Goal: Information Seeking & Learning: Learn about a topic

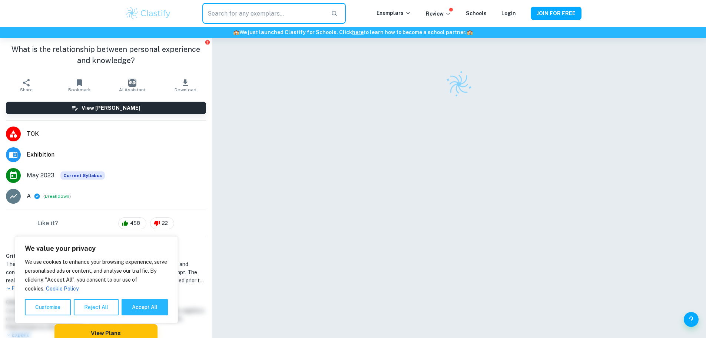
click at [306, 19] on input "text" at bounding box center [263, 13] width 122 height 21
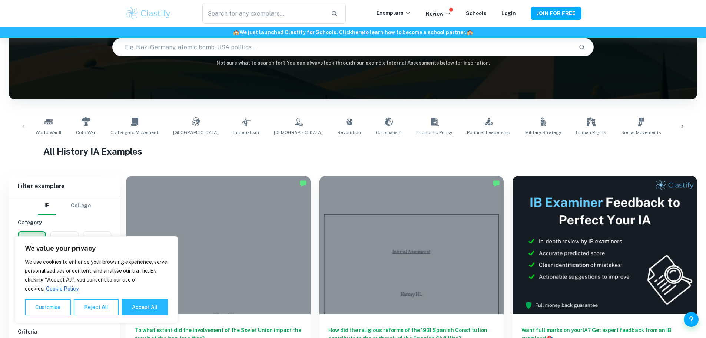
scroll to position [111, 0]
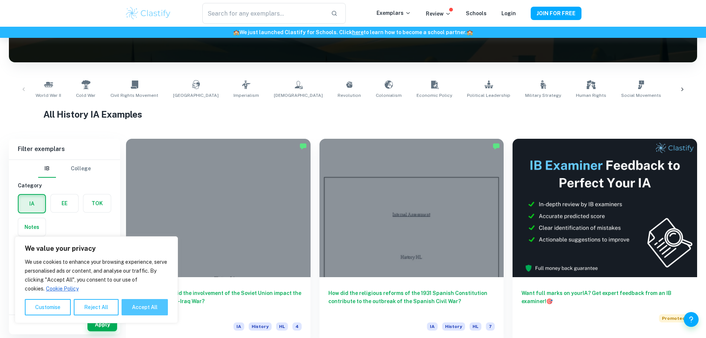
click at [146, 306] on button "Accept All" at bounding box center [145, 307] width 46 height 16
checkbox input "true"
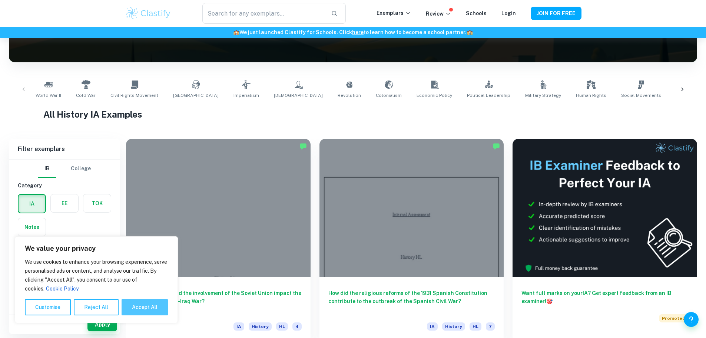
checkbox input "true"
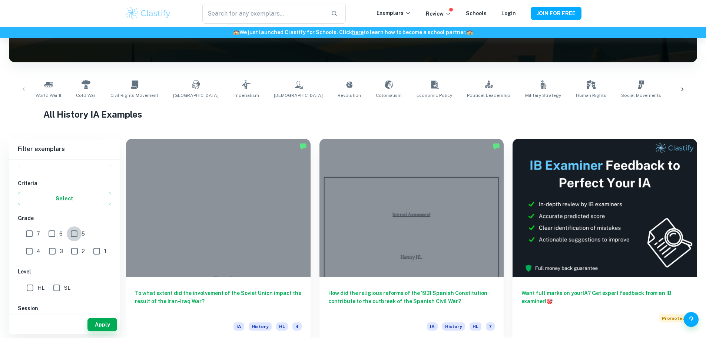
click at [78, 238] on input "5" at bounding box center [74, 233] width 15 height 15
checkbox input "true"
click at [50, 235] on input "6" at bounding box center [52, 233] width 15 height 15
checkbox input "true"
click at [23, 231] on input "7" at bounding box center [29, 233] width 15 height 15
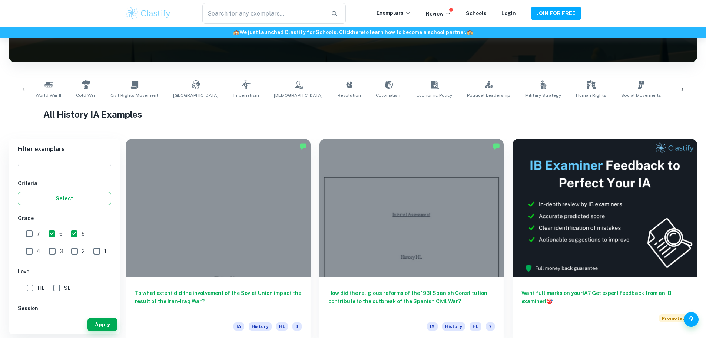
checkbox input "true"
click at [77, 235] on input "5" at bounding box center [74, 233] width 15 height 15
checkbox input "false"
click at [106, 327] on button "Apply" at bounding box center [103, 324] width 30 height 13
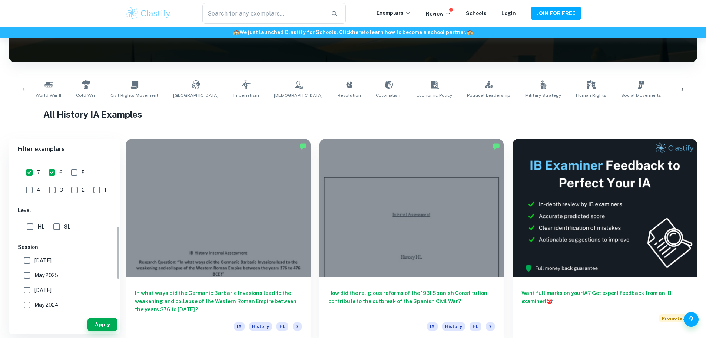
scroll to position [223, 0]
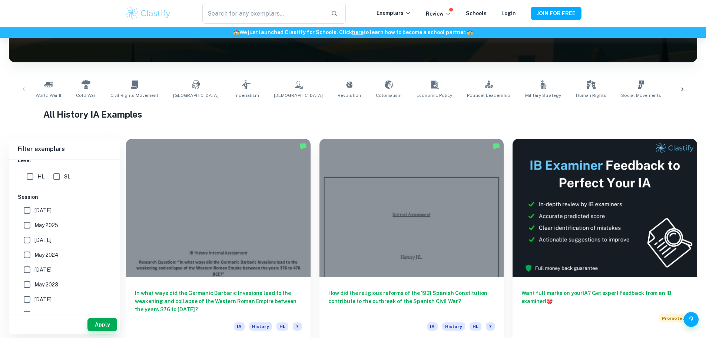
click at [32, 207] on input "May 2026" at bounding box center [27, 210] width 15 height 15
checkbox input "true"
click at [32, 224] on input "May 2025" at bounding box center [27, 225] width 15 height 15
checkbox input "true"
click at [96, 321] on button "Apply" at bounding box center [103, 324] width 30 height 13
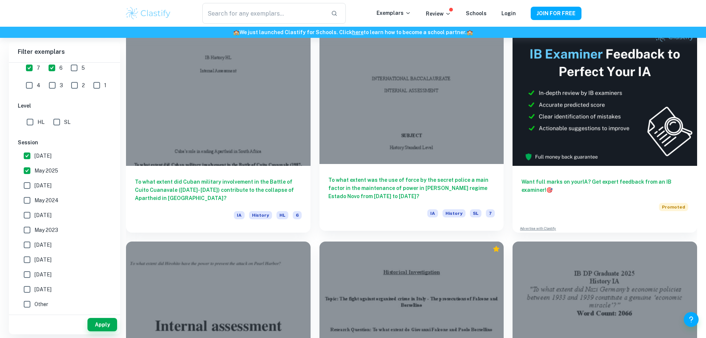
click at [320, 168] on div "To what extent was the use of force by the secret police a main factor in the m…" at bounding box center [412, 197] width 185 height 67
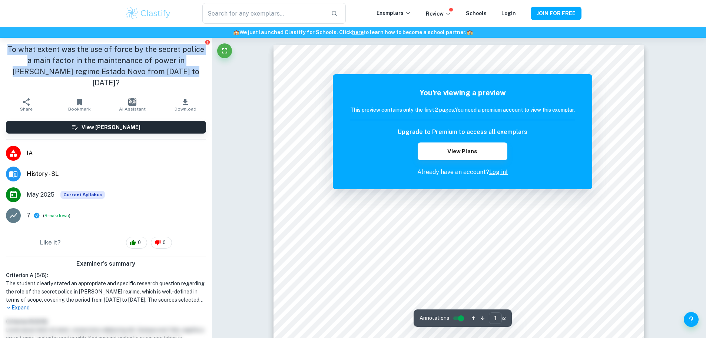
drag, startPoint x: 175, startPoint y: 73, endPoint x: 7, endPoint y: 42, distance: 170.7
click at [7, 42] on div "To what extent was the use of force by the secret police a main factor in the m…" at bounding box center [106, 66] width 212 height 56
copy h1 "To what extent was the use of force by the secret police a main factor in the m…"
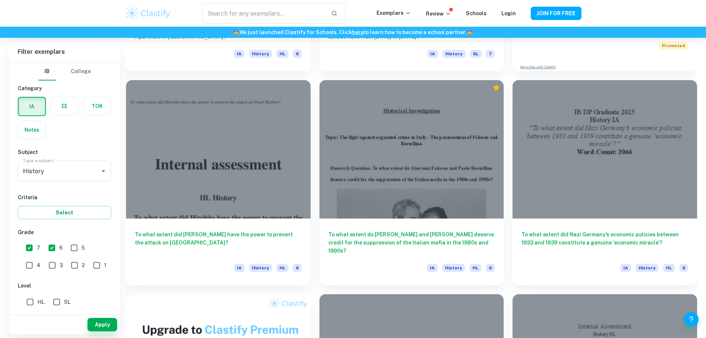
scroll to position [482, 0]
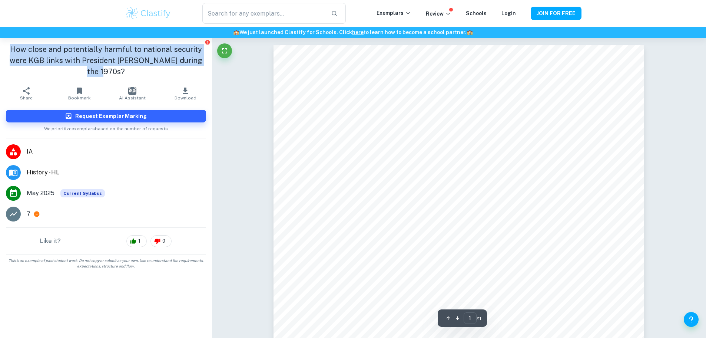
drag, startPoint x: 116, startPoint y: 75, endPoint x: 16, endPoint y: 47, distance: 104.6
click at [16, 47] on h1 "How close and potentially harmful to national security were KGB links with Pres…" at bounding box center [106, 60] width 200 height 33
copy h1 "How close and potentially harmful to national security were KGB links with Pres…"
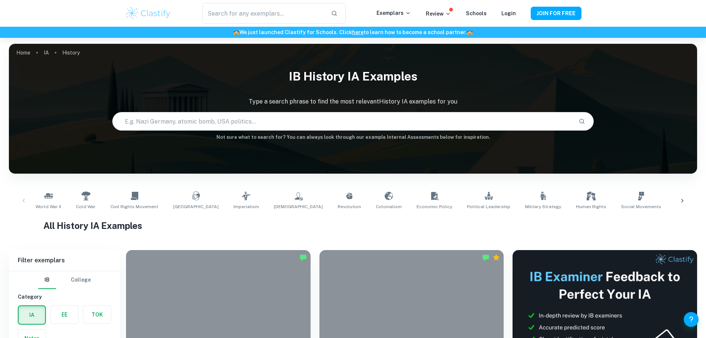
scroll to position [482, 0]
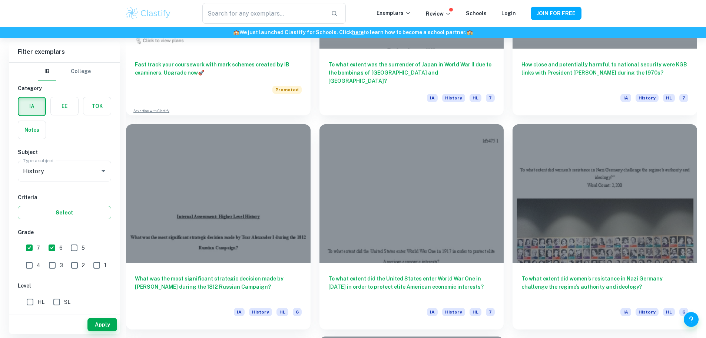
scroll to position [755, 0]
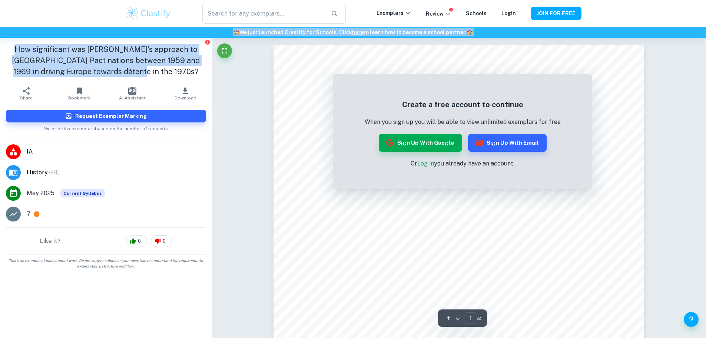
drag, startPoint x: 151, startPoint y: 72, endPoint x: 0, endPoint y: 37, distance: 154.5
copy div "🏫 We just launched Clastify for Schools. Click here to learn how to become a sc…"
click at [146, 74] on h1 "How significant was De Gaulle’s approach to Warsaw Pact nations between 1959 an…" at bounding box center [106, 60] width 200 height 33
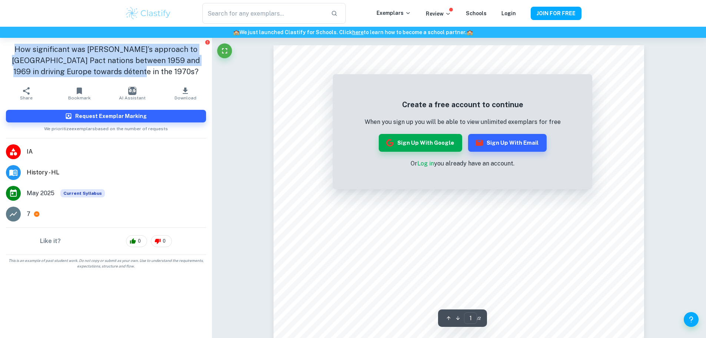
drag, startPoint x: 142, startPoint y: 74, endPoint x: 8, endPoint y: 51, distance: 135.8
click at [8, 51] on h1 "How significant was De Gaulle’s approach to Warsaw Pact nations between 1959 an…" at bounding box center [106, 60] width 200 height 33
copy h1 "How significant was De Gaulle’s approach to Warsaw Pact nations between 1959 an…"
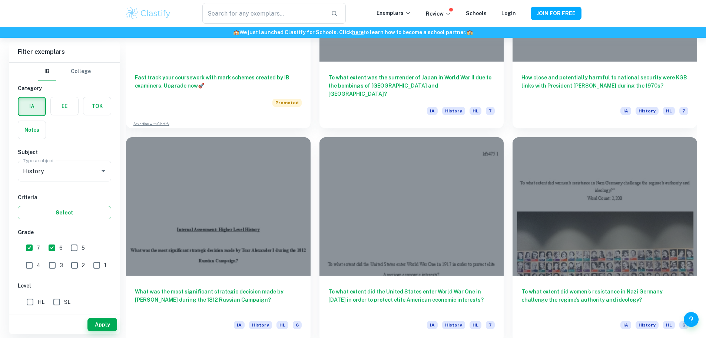
scroll to position [718, 0]
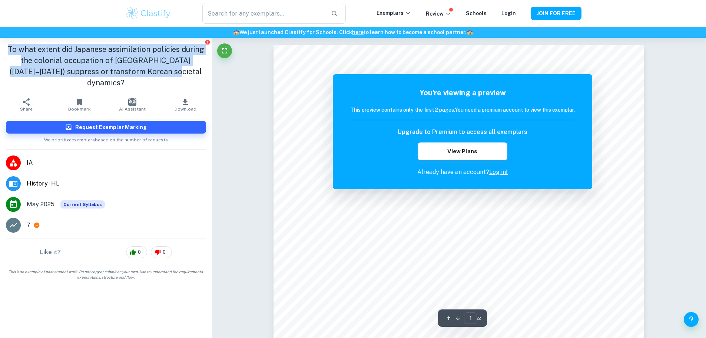
drag, startPoint x: 169, startPoint y: 67, endPoint x: 9, endPoint y: 49, distance: 161.3
click at [9, 49] on h1 "To what extent did Japanese assimilation policies during the colonial occupatio…" at bounding box center [106, 66] width 200 height 45
copy h1 "To what extent did Japanese assimilation policies during the colonial occupatio…"
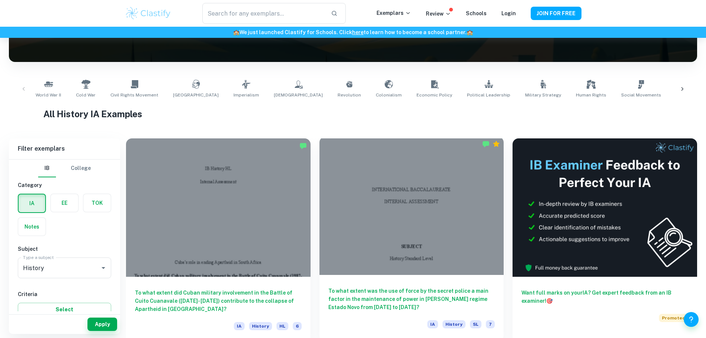
scroll to position [111, 0]
